Goal: Information Seeking & Learning: Learn about a topic

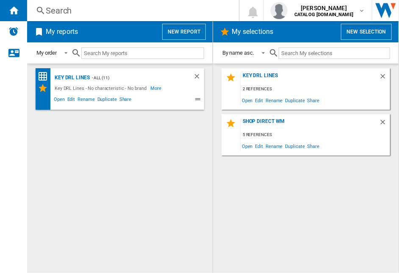
click at [57, 13] on div "Search" at bounding box center [131, 11] width 171 height 12
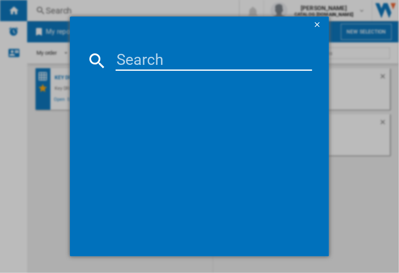
click at [122, 62] on input at bounding box center [214, 60] width 196 height 20
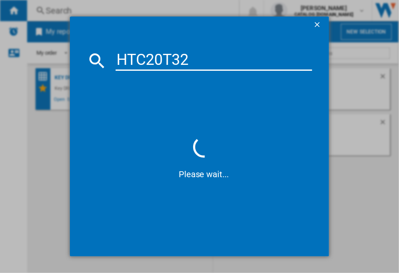
type input "HTC20T322"
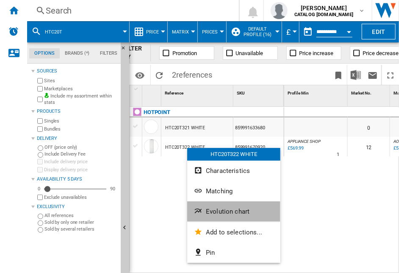
click at [219, 212] on span "Evolution chart" at bounding box center [228, 212] width 44 height 8
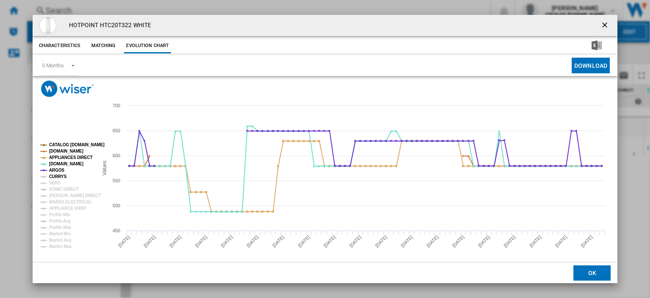
click at [58, 177] on tspan "CURRYS" at bounding box center [58, 176] width 18 height 5
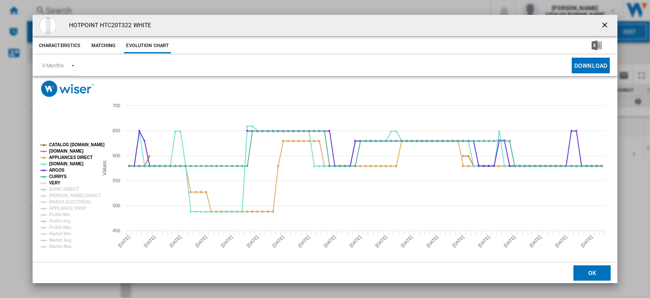
click at [51, 184] on tspan "VERY" at bounding box center [54, 182] width 11 height 5
click at [54, 190] on tspan "SONIC DIRECT" at bounding box center [64, 189] width 30 height 5
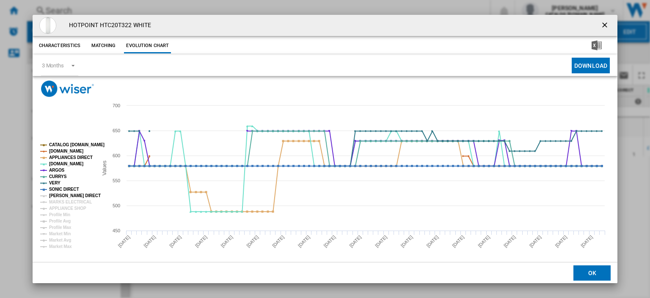
click at [58, 195] on tspan "[PERSON_NAME] DIRECT" at bounding box center [75, 195] width 52 height 5
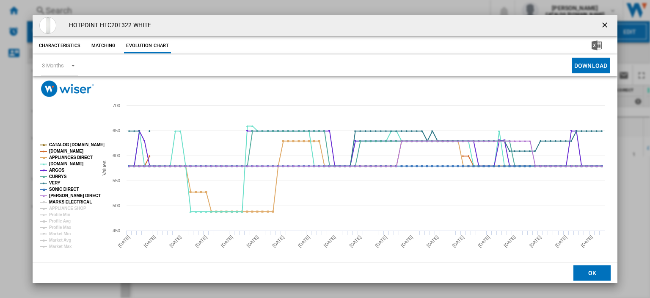
click at [58, 199] on tspan "MARKS ELECTRICAL" at bounding box center [70, 201] width 43 height 5
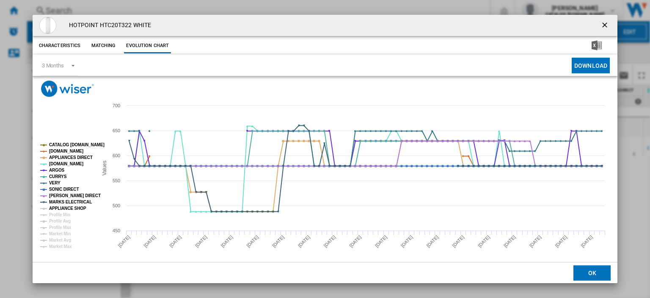
click at [61, 209] on tspan "APPLIANCE SHOP" at bounding box center [67, 208] width 37 height 5
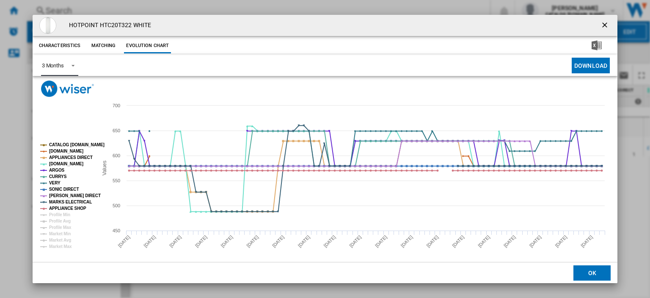
click at [70, 67] on span "Product popup" at bounding box center [71, 65] width 10 height 8
click at [399, 166] on md-backdrop at bounding box center [325, 149] width 650 height 298
click at [71, 66] on span "Product popup" at bounding box center [71, 65] width 10 height 8
click at [63, 84] on div "6 Months" at bounding box center [53, 86] width 22 height 8
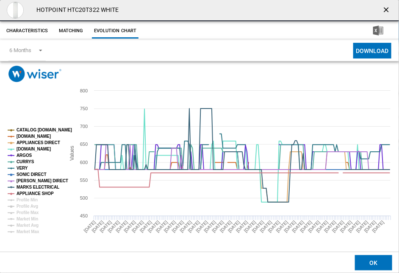
click at [387, 9] on ng-md-icon "getI18NText('BUTTONS.CLOSE_DIALOG')" at bounding box center [387, 11] width 10 height 10
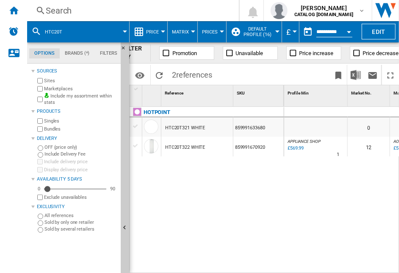
click at [54, 10] on div "Search" at bounding box center [131, 11] width 171 height 12
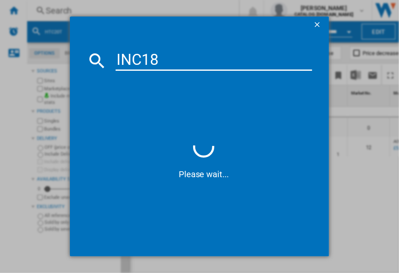
type input "INC18D"
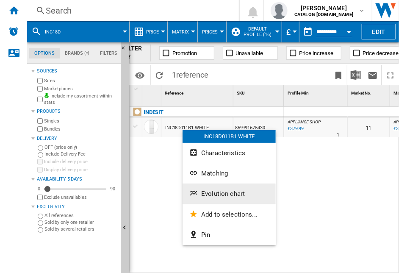
click at [204, 193] on span "Evolution chart" at bounding box center [223, 194] width 44 height 8
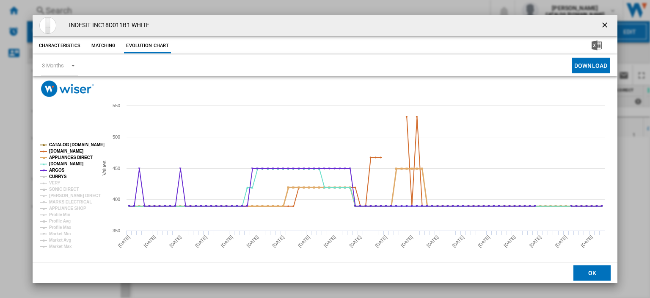
click at [54, 176] on tspan "CURRYS" at bounding box center [58, 176] width 18 height 5
click at [55, 183] on tspan "VERY" at bounding box center [54, 182] width 11 height 5
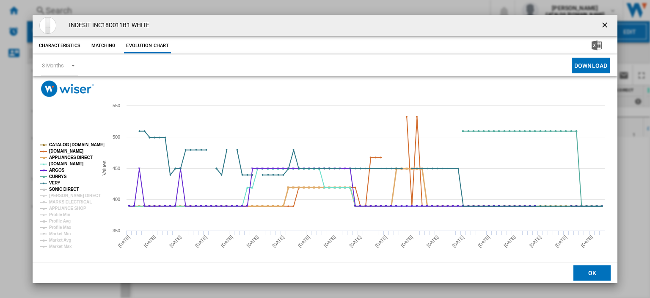
click at [58, 187] on tspan "SONIC DIRECT" at bounding box center [64, 189] width 30 height 5
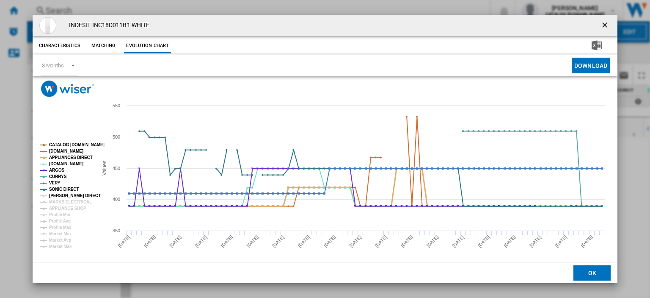
click at [61, 195] on tspan "[PERSON_NAME] DIRECT" at bounding box center [75, 195] width 52 height 5
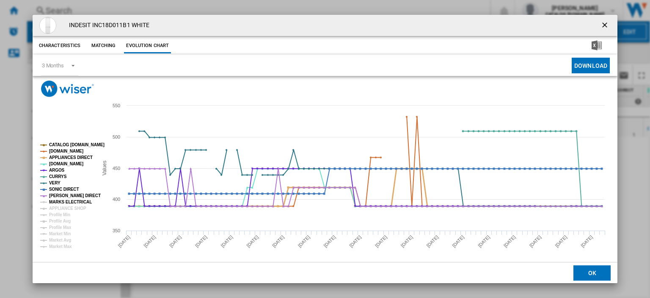
click at [62, 201] on tspan "MARKS ELECTRICAL" at bounding box center [70, 201] width 43 height 5
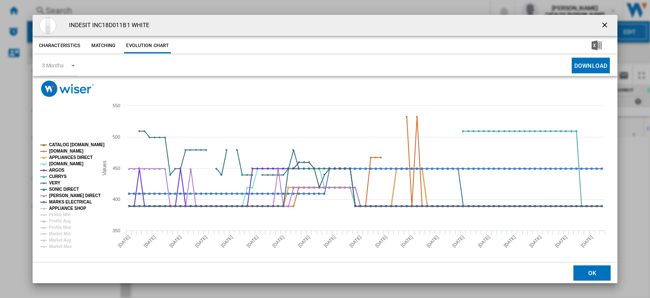
click at [64, 208] on tspan "APPLIANCE SHOP" at bounding box center [67, 208] width 37 height 5
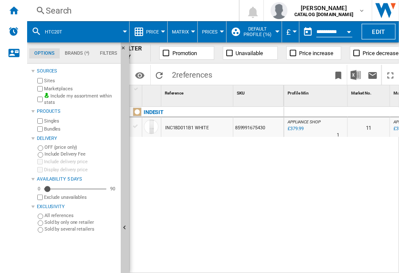
click at [58, 11] on div "Search" at bounding box center [131, 11] width 171 height 12
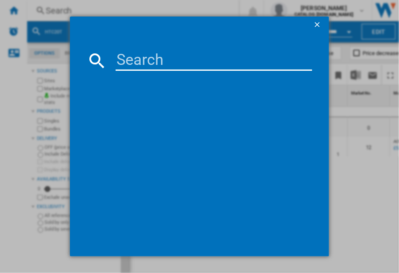
click at [124, 61] on input at bounding box center [214, 60] width 196 height 20
type input "UH6f2cw"
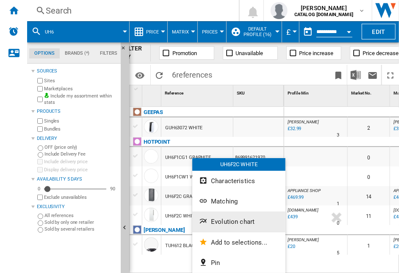
click at [224, 221] on span "Evolution chart" at bounding box center [233, 222] width 44 height 8
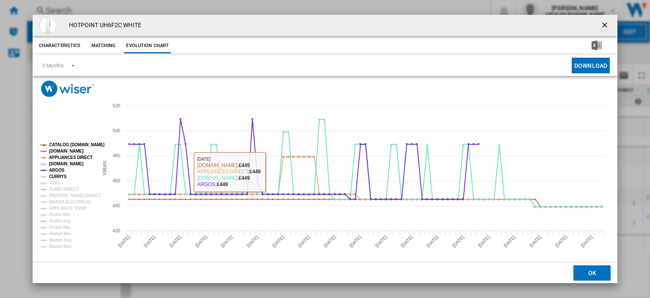
click at [54, 176] on tspan "CURRYS" at bounding box center [58, 176] width 18 height 5
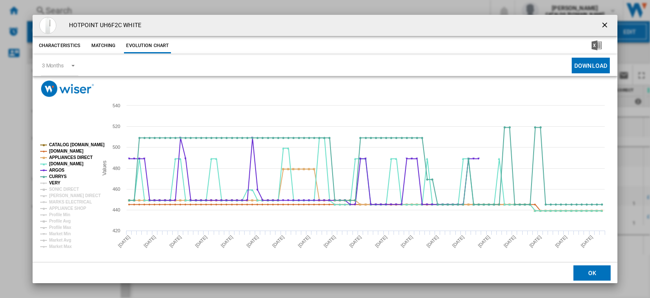
click at [51, 184] on tspan "VERY" at bounding box center [54, 182] width 11 height 5
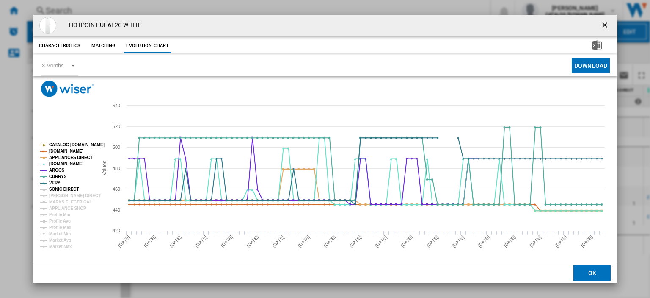
click at [53, 188] on tspan "SONIC DIRECT" at bounding box center [64, 189] width 30 height 5
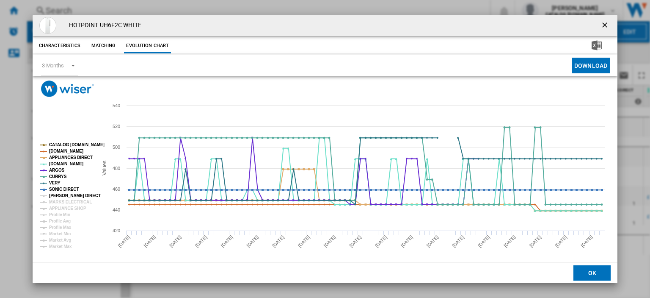
click at [56, 197] on tspan "[PERSON_NAME] DIRECT" at bounding box center [75, 195] width 52 height 5
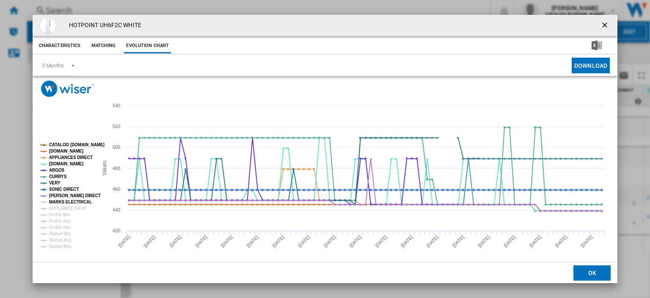
click at [60, 199] on tspan "MARKS ELECTRICAL" at bounding box center [70, 201] width 43 height 5
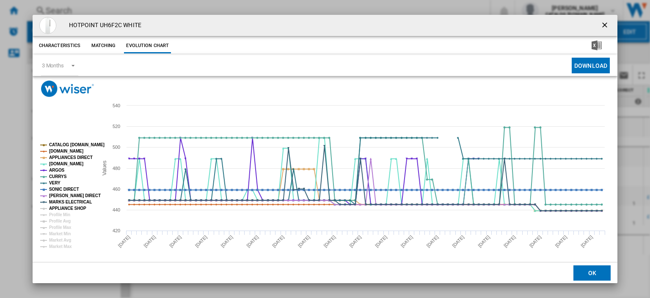
click at [58, 208] on tspan "APPLIANCE SHOP" at bounding box center [67, 208] width 37 height 5
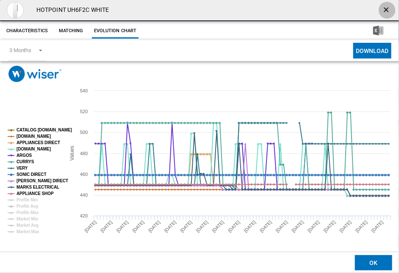
click at [386, 8] on ng-md-icon "getI18NText('BUTTONS.CLOSE_DIALOG')" at bounding box center [387, 11] width 10 height 10
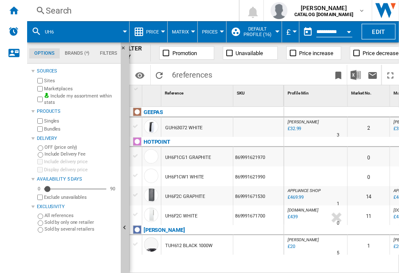
click at [61, 8] on div "Search" at bounding box center [131, 11] width 171 height 12
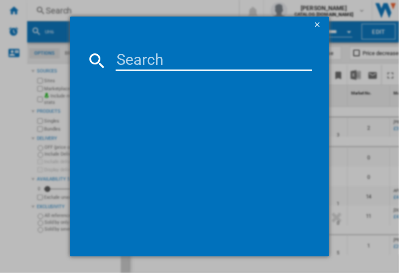
click at [126, 61] on input at bounding box center [214, 60] width 196 height 20
type input "ui8f2cwuk"
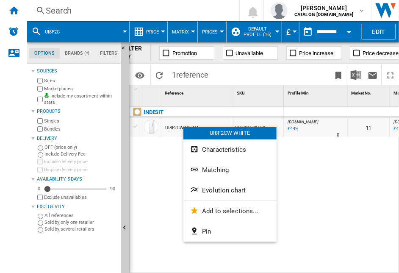
click at [219, 189] on span "Evolution chart" at bounding box center [224, 190] width 44 height 8
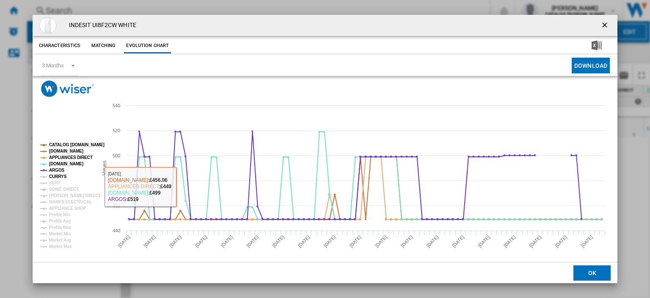
click at [59, 175] on tspan "CURRYS" at bounding box center [58, 176] width 18 height 5
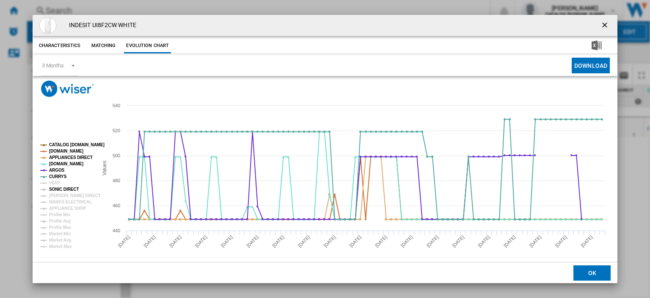
click at [58, 187] on tspan "SONIC DIRECT" at bounding box center [64, 189] width 30 height 5
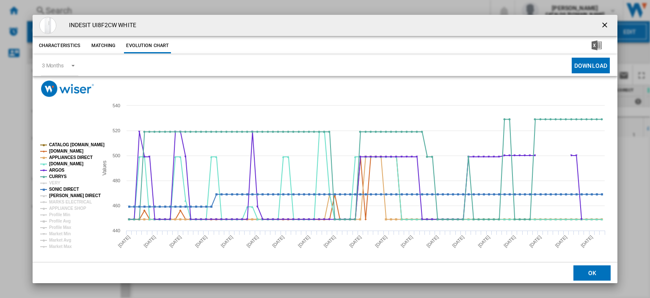
click at [58, 193] on tspan "[PERSON_NAME] DIRECT" at bounding box center [75, 195] width 52 height 5
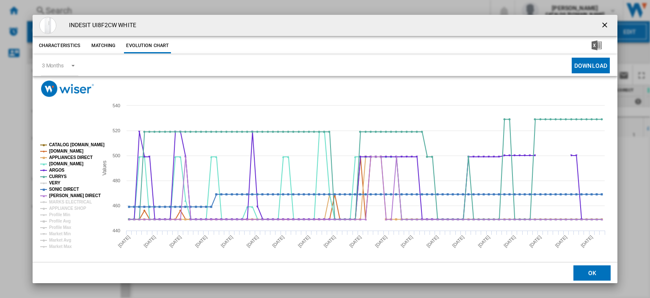
click at [52, 180] on tspan "VERY" at bounding box center [54, 182] width 11 height 5
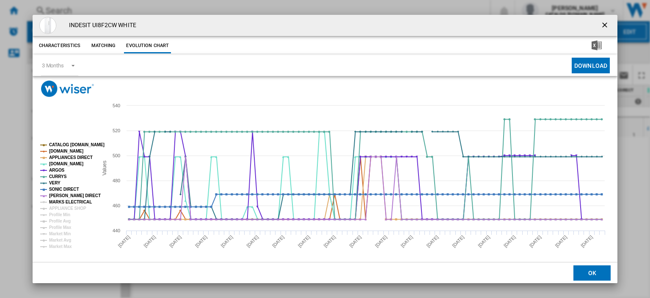
click at [58, 203] on tspan "MARKS ELECTRICAL" at bounding box center [70, 201] width 43 height 5
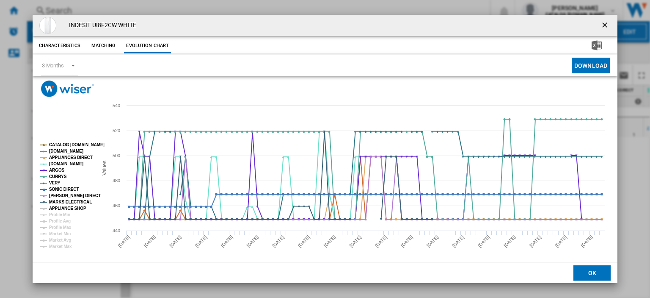
click at [59, 206] on tspan "APPLIANCE SHOP" at bounding box center [67, 208] width 37 height 5
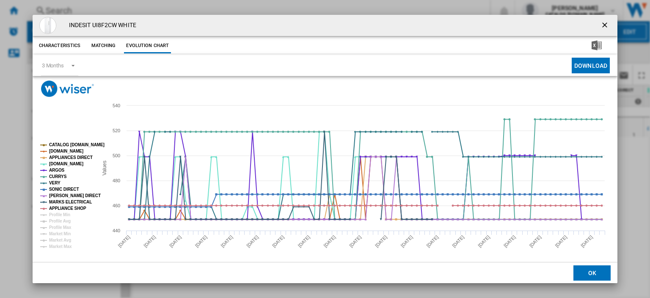
click at [399, 22] on ng-md-icon "getI18NText('BUTTONS.CLOSE_DIALOG')" at bounding box center [606, 26] width 10 height 10
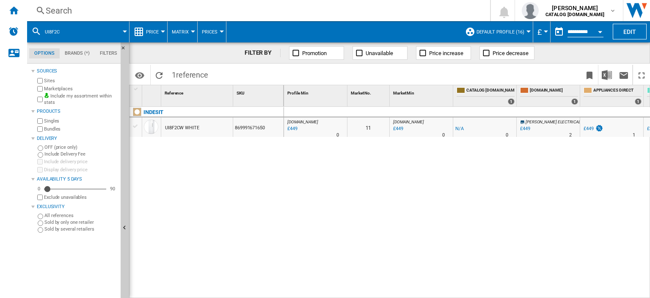
click at [58, 11] on div "Search" at bounding box center [257, 11] width 423 height 12
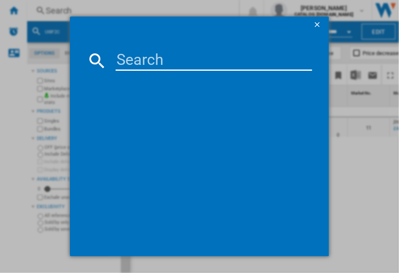
click at [129, 62] on input at bounding box center [214, 60] width 196 height 20
type input "155z1112w"
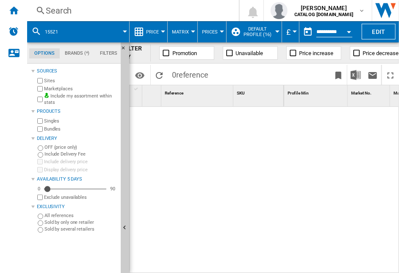
click at [60, 11] on div "Search" at bounding box center [131, 11] width 171 height 12
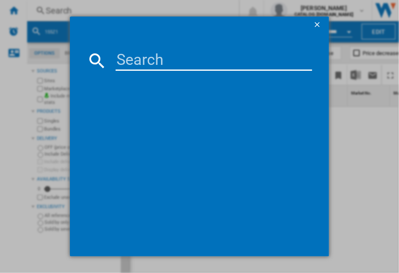
click at [130, 61] on input at bounding box center [214, 60] width 196 height 20
type input "i55z1112"
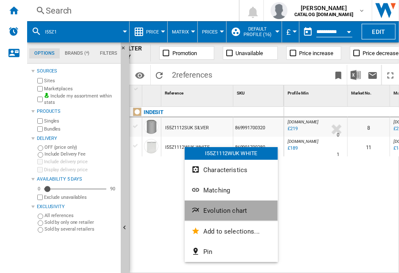
click at [216, 210] on span "Evolution chart" at bounding box center [225, 211] width 44 height 8
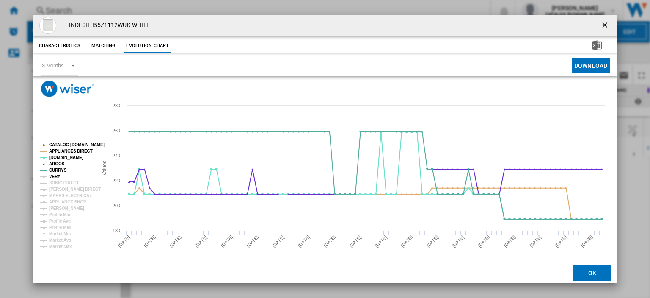
click at [53, 174] on tspan "VERY" at bounding box center [54, 176] width 11 height 5
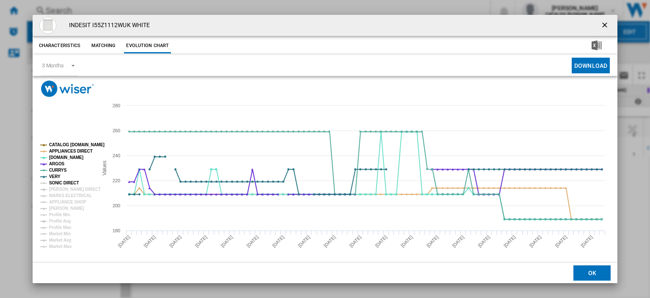
click at [54, 182] on tspan "SONIC DIRECT" at bounding box center [64, 182] width 30 height 5
click at [55, 189] on tspan "[PERSON_NAME] DIRECT" at bounding box center [75, 189] width 52 height 5
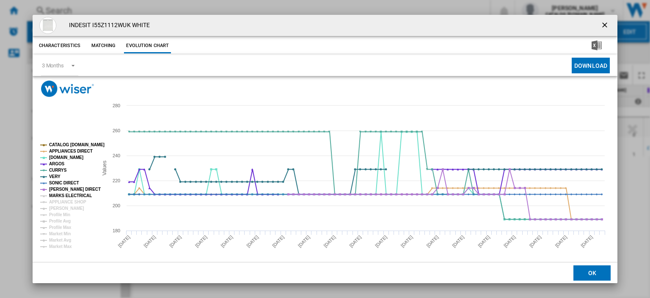
click at [55, 197] on tspan "MARKS ELECTRICAL" at bounding box center [70, 195] width 43 height 5
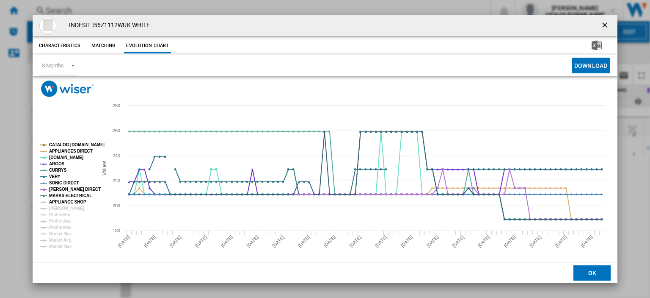
click at [55, 199] on tspan "APPLIANCE SHOP" at bounding box center [67, 201] width 37 height 5
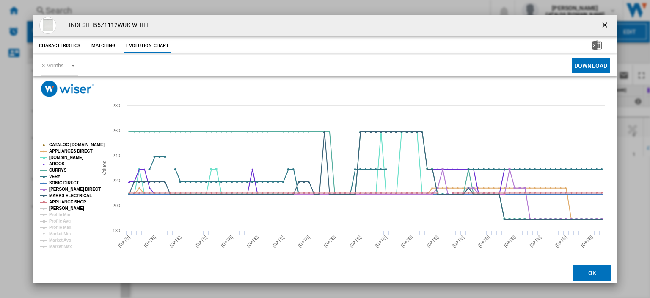
click at [58, 208] on tspan "[PERSON_NAME]" at bounding box center [66, 208] width 35 height 5
